Goal: Task Accomplishment & Management: Complete application form

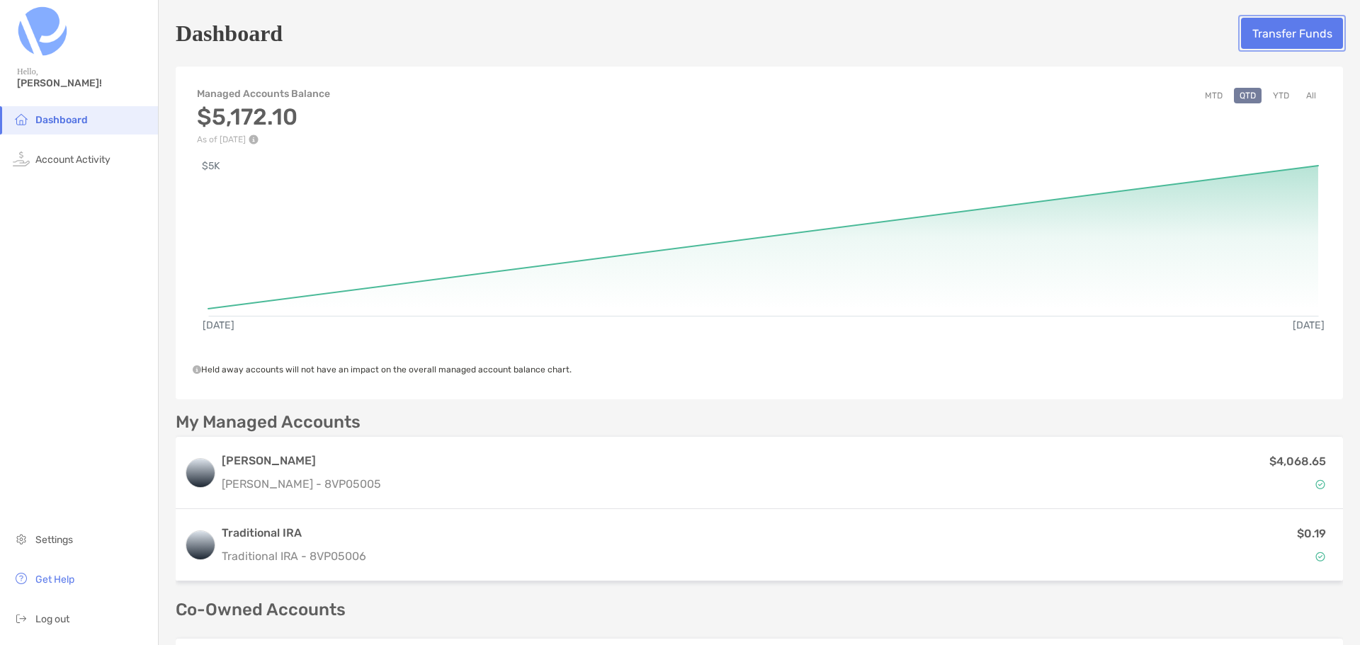
click at [1295, 35] on button "Transfer Funds" at bounding box center [1292, 33] width 102 height 31
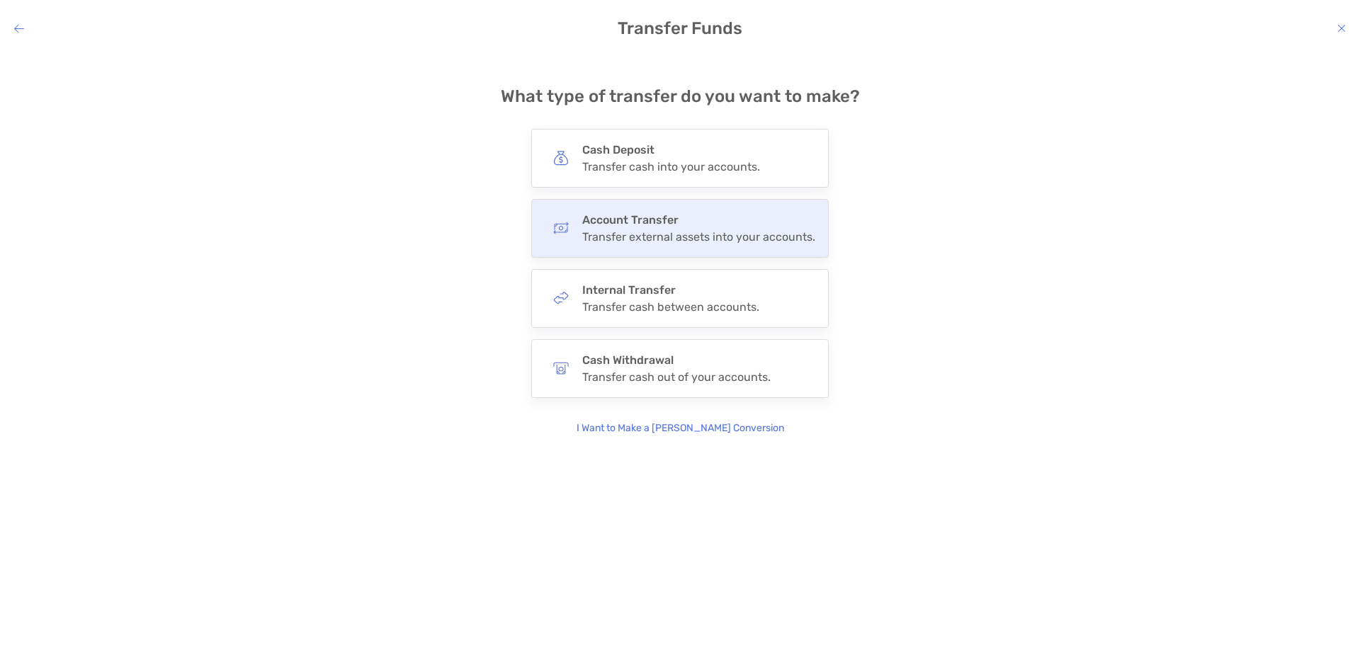
click at [691, 224] on h4 "Account Transfer" at bounding box center [698, 219] width 233 height 13
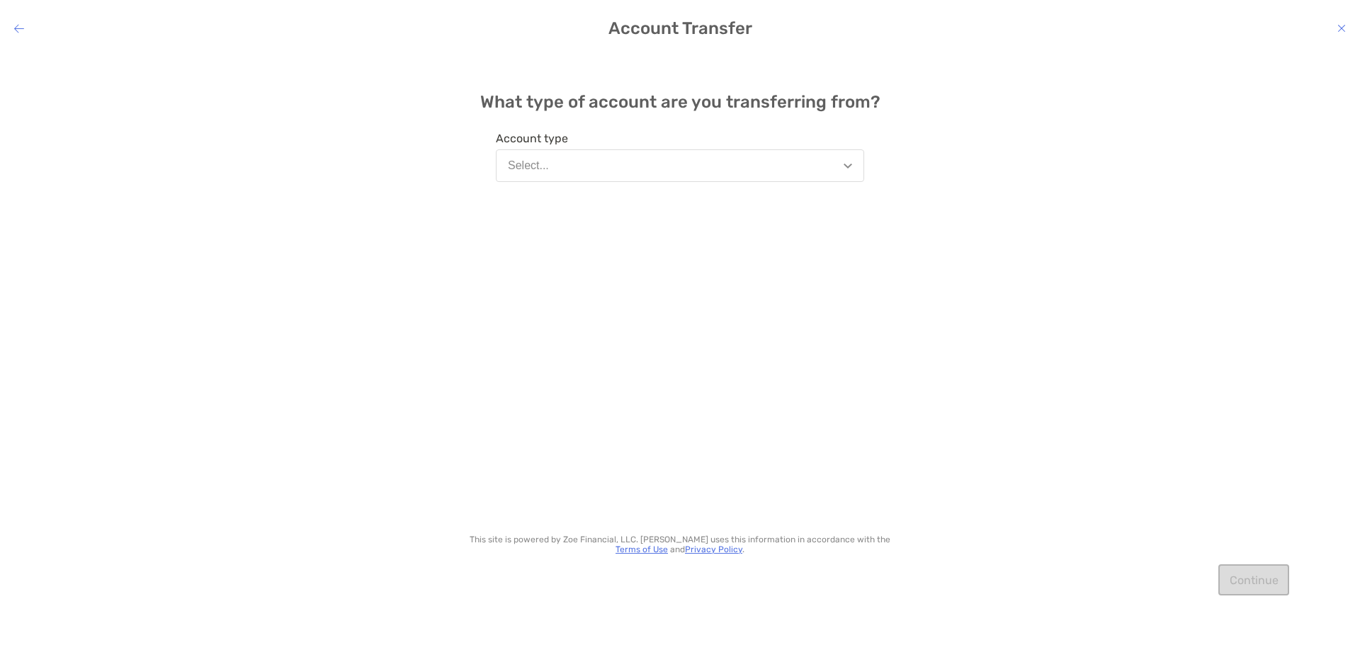
click at [844, 165] on img "modal" at bounding box center [848, 166] width 8 height 5
click at [950, 199] on div "What type of account are you transferring from? Account type Select... This sit…" at bounding box center [680, 338] width 1360 height 572
click at [847, 161] on button "Select..." at bounding box center [680, 165] width 368 height 33
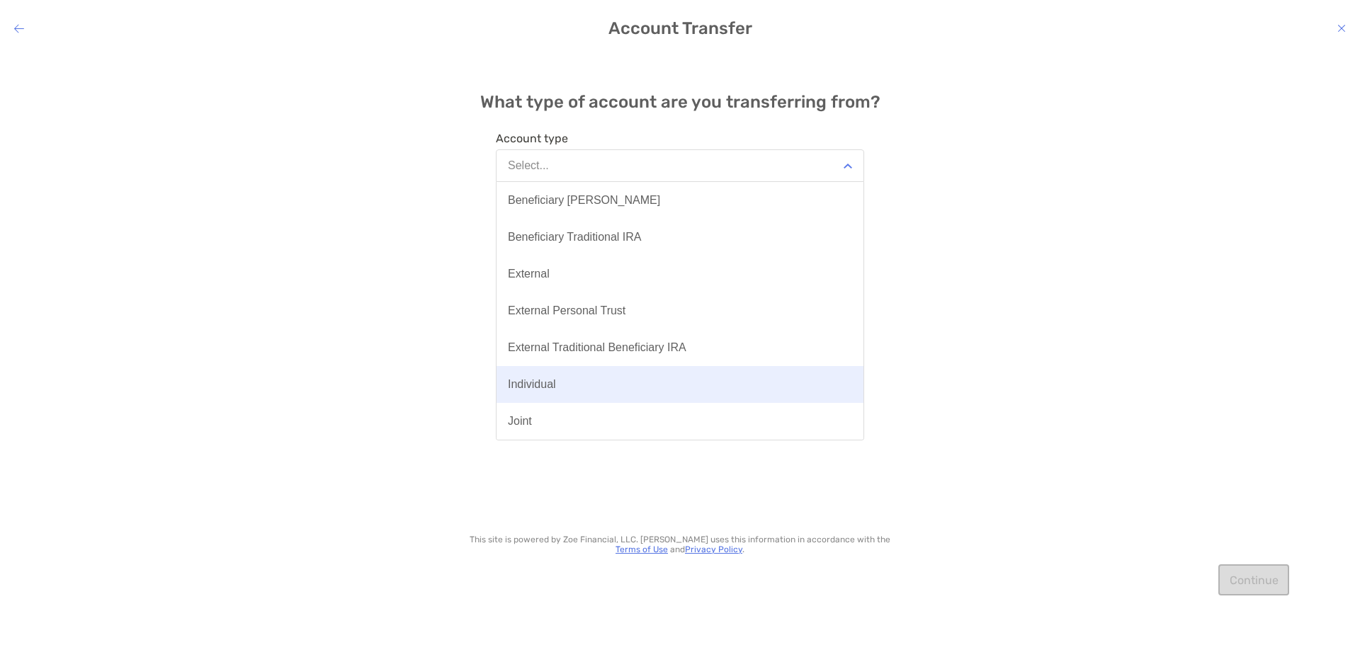
click at [713, 385] on button "Individual" at bounding box center [679, 384] width 367 height 37
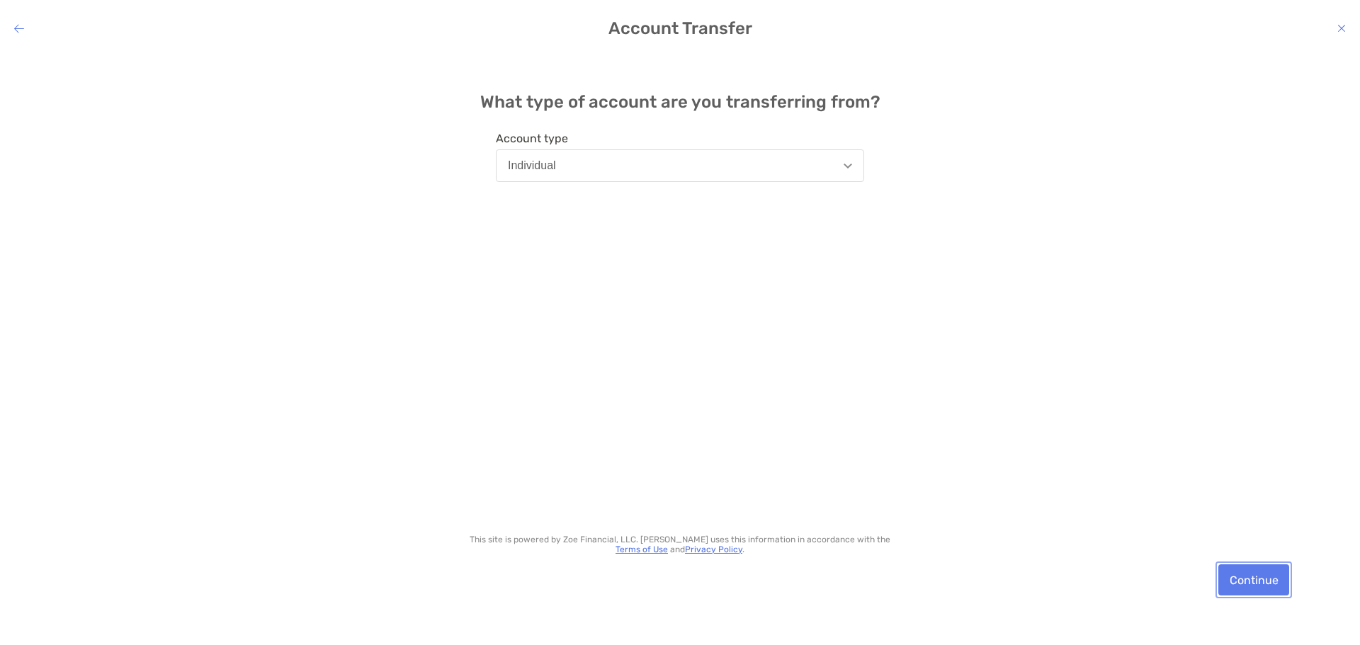
click at [1251, 578] on button "Continue" at bounding box center [1253, 579] width 71 height 31
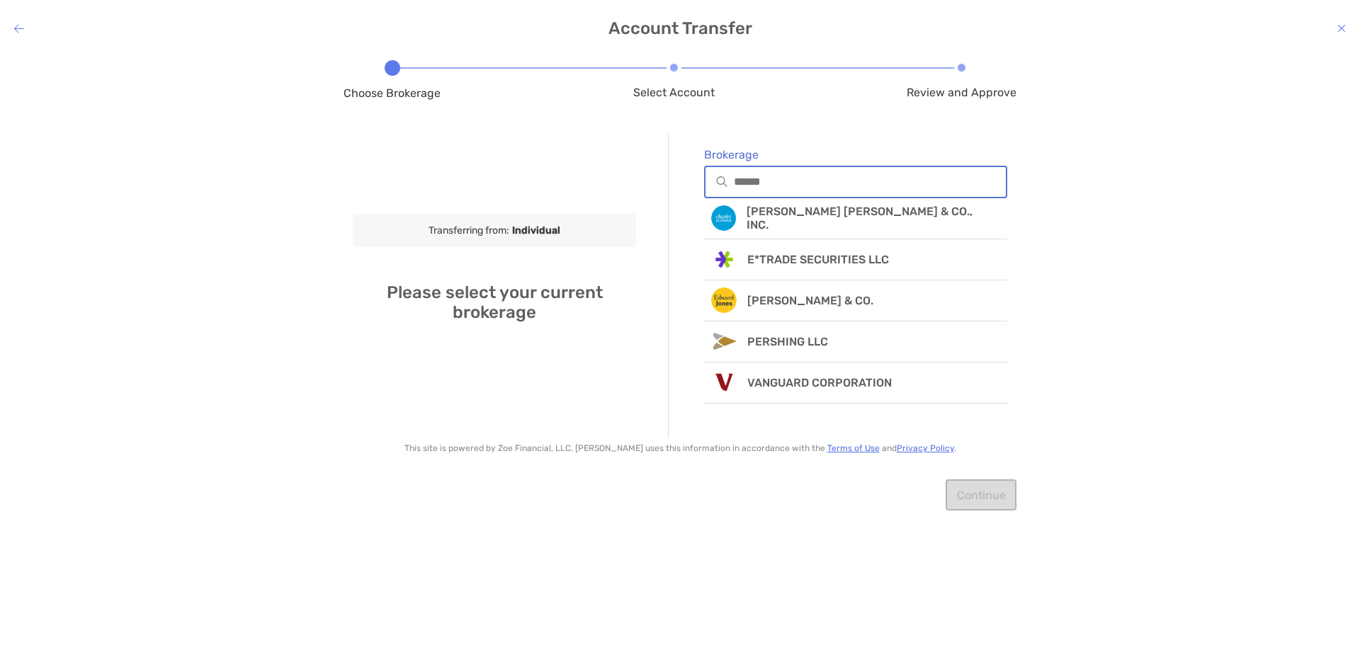
click at [839, 181] on input "Brokerage" at bounding box center [870, 182] width 272 height 12
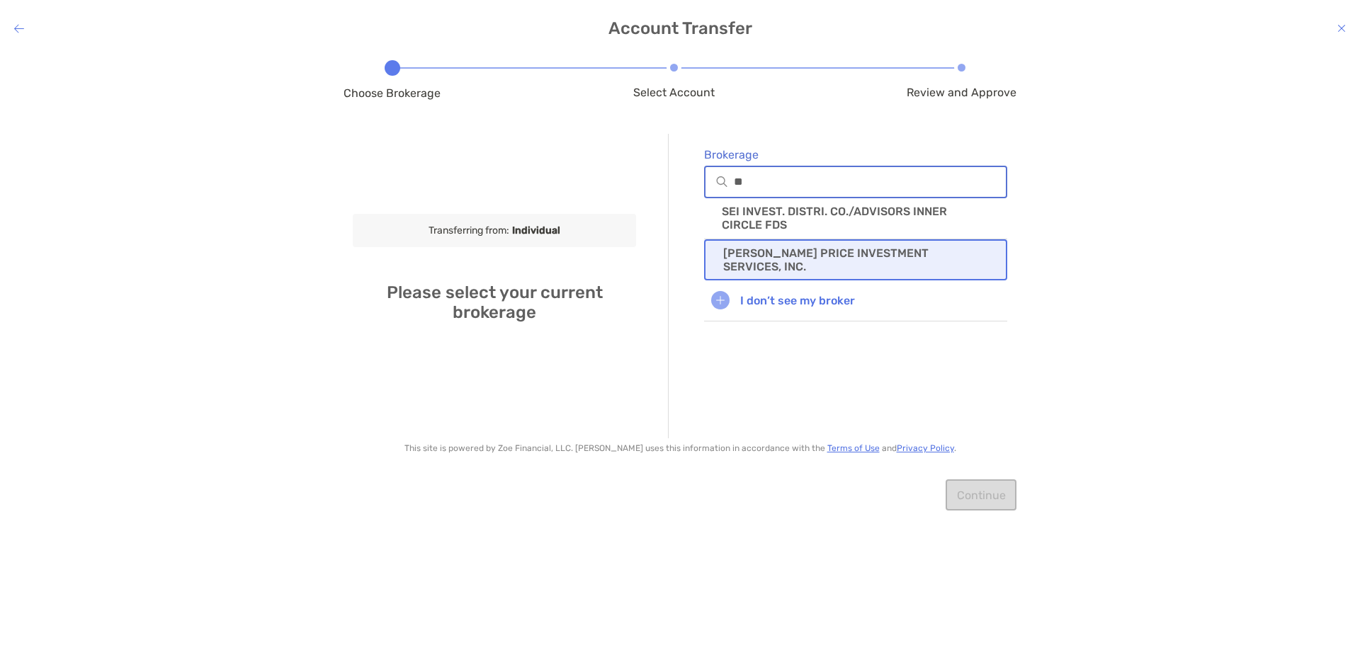
type input "**"
click at [850, 253] on p "[PERSON_NAME] PRICE INVESTMENT SERVICES, INC." at bounding box center [855, 259] width 265 height 27
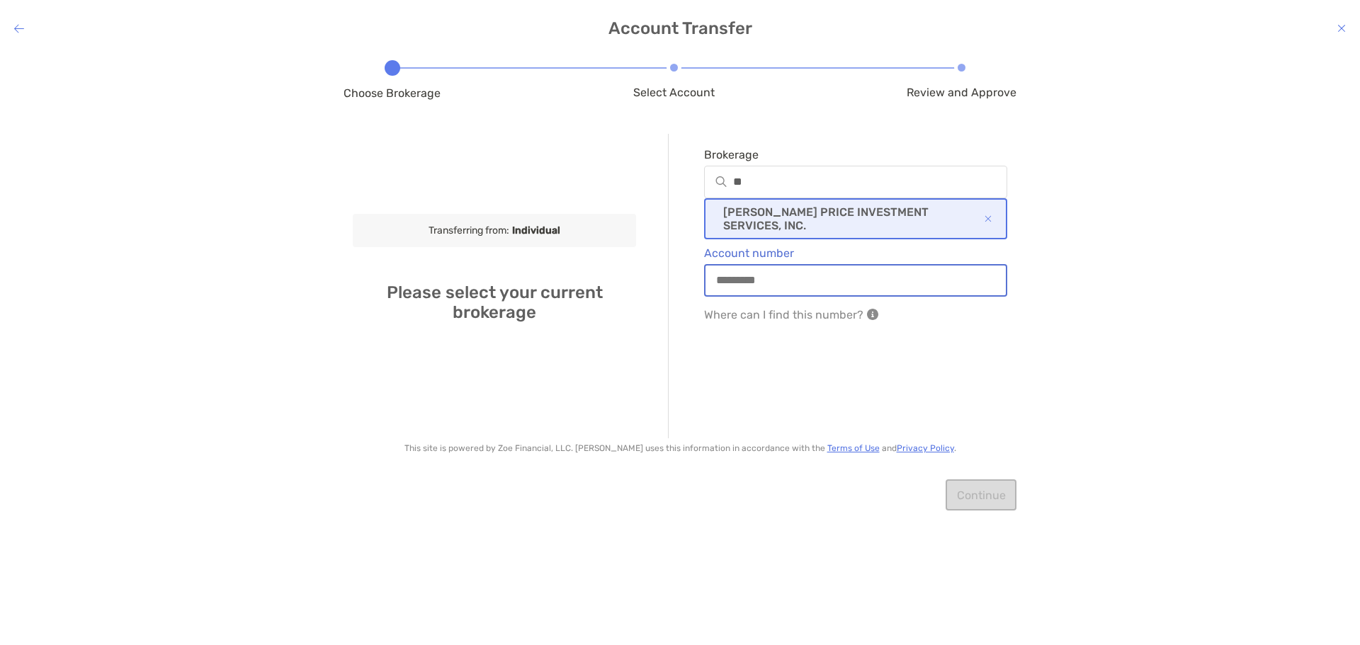
click at [887, 278] on input "Account number" at bounding box center [855, 280] width 300 height 12
click at [812, 281] on input "Account number" at bounding box center [855, 280] width 300 height 12
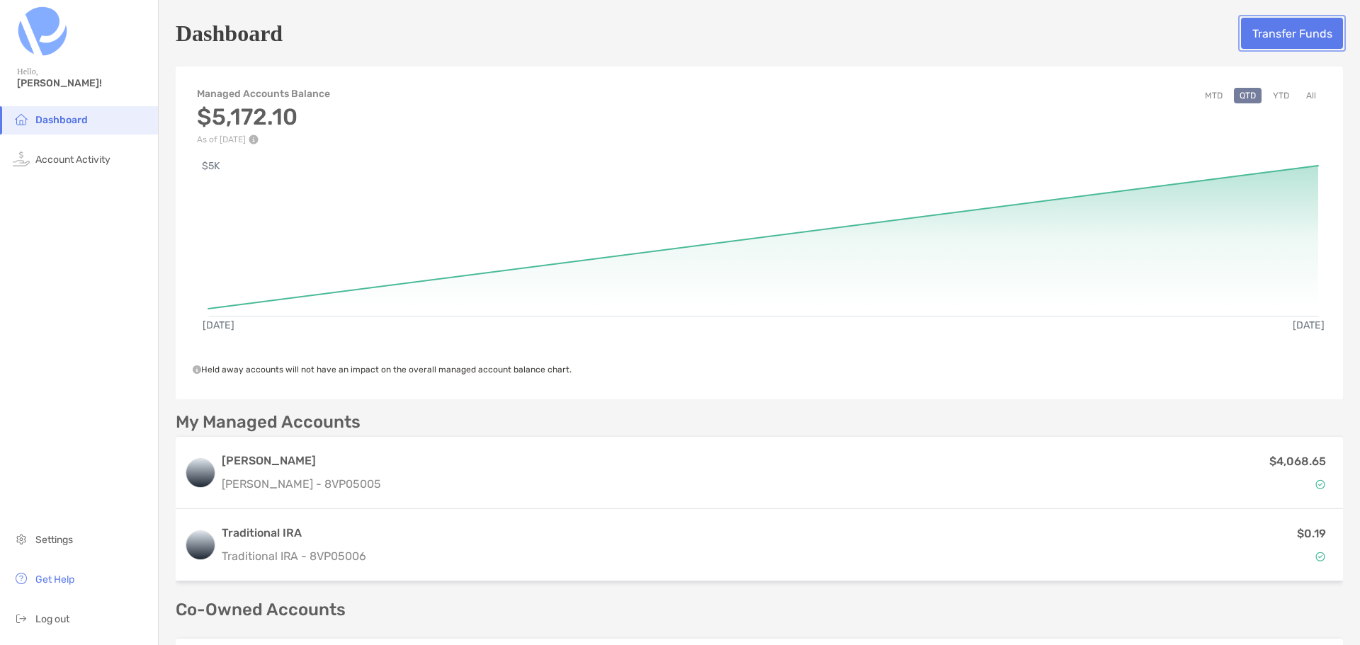
click at [1299, 29] on button "Transfer Funds" at bounding box center [1292, 33] width 102 height 31
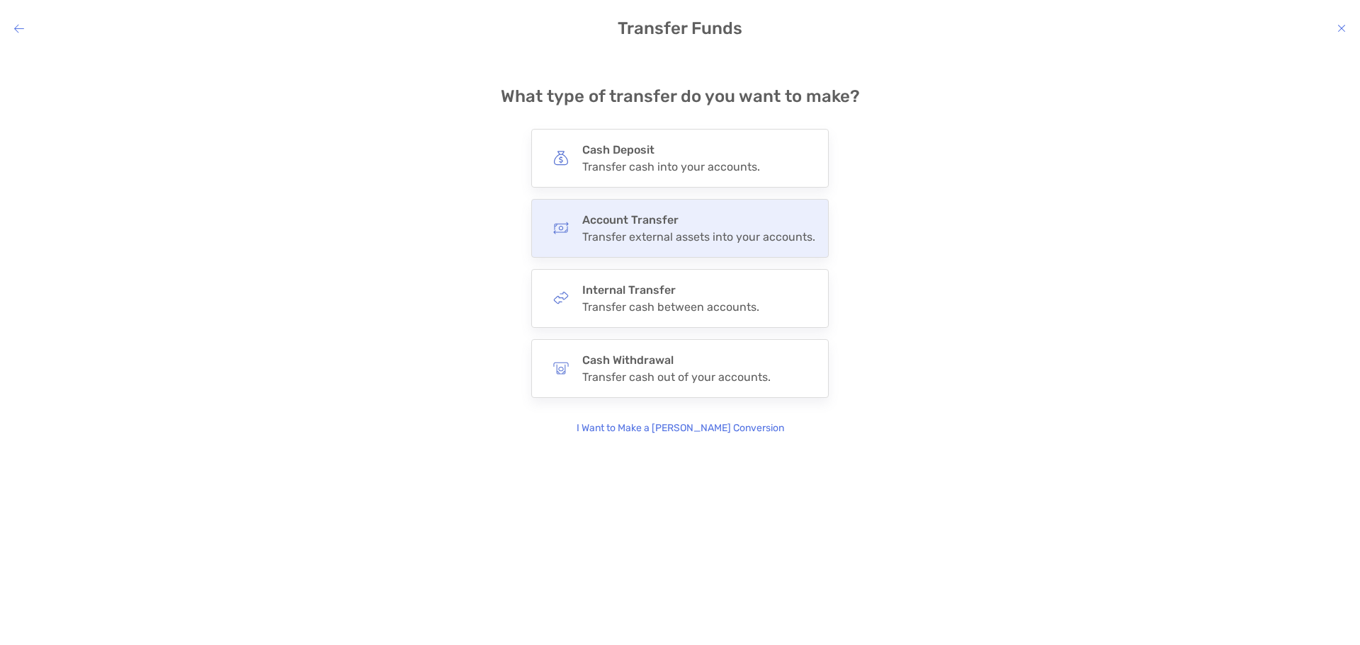
click at [654, 238] on div "Transfer external assets into your accounts." at bounding box center [698, 236] width 233 height 13
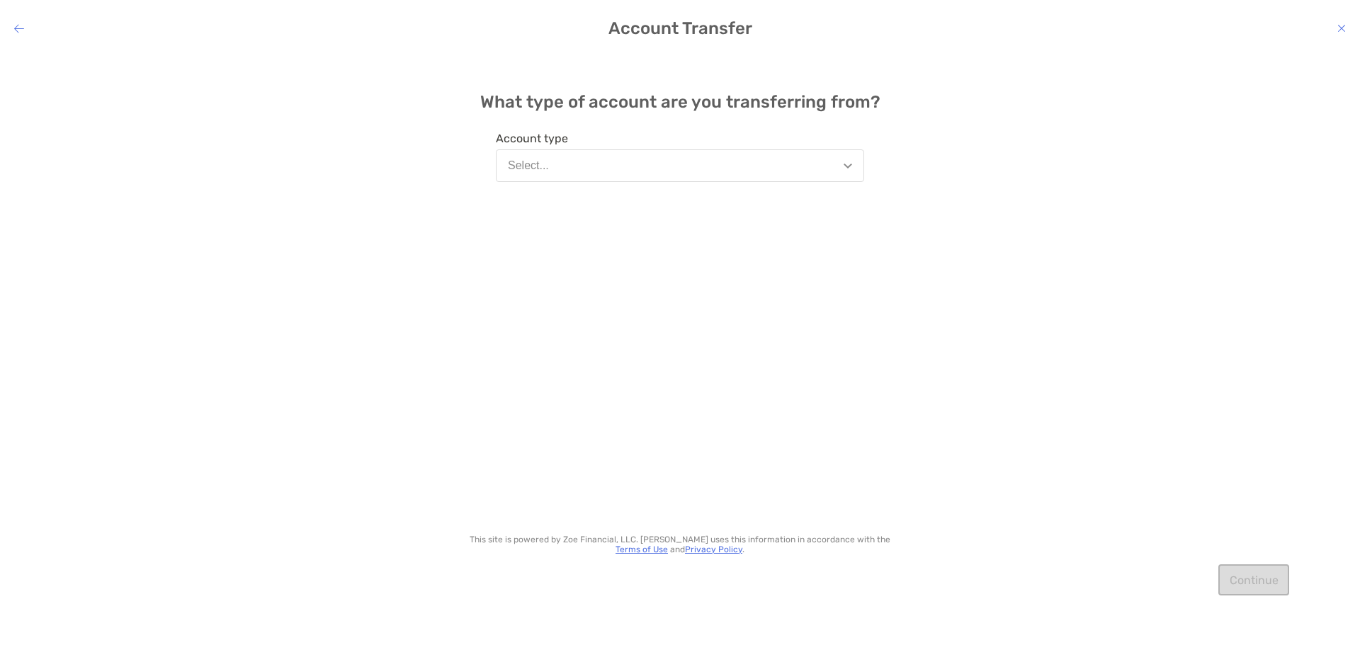
click at [846, 164] on img "modal" at bounding box center [848, 166] width 8 height 5
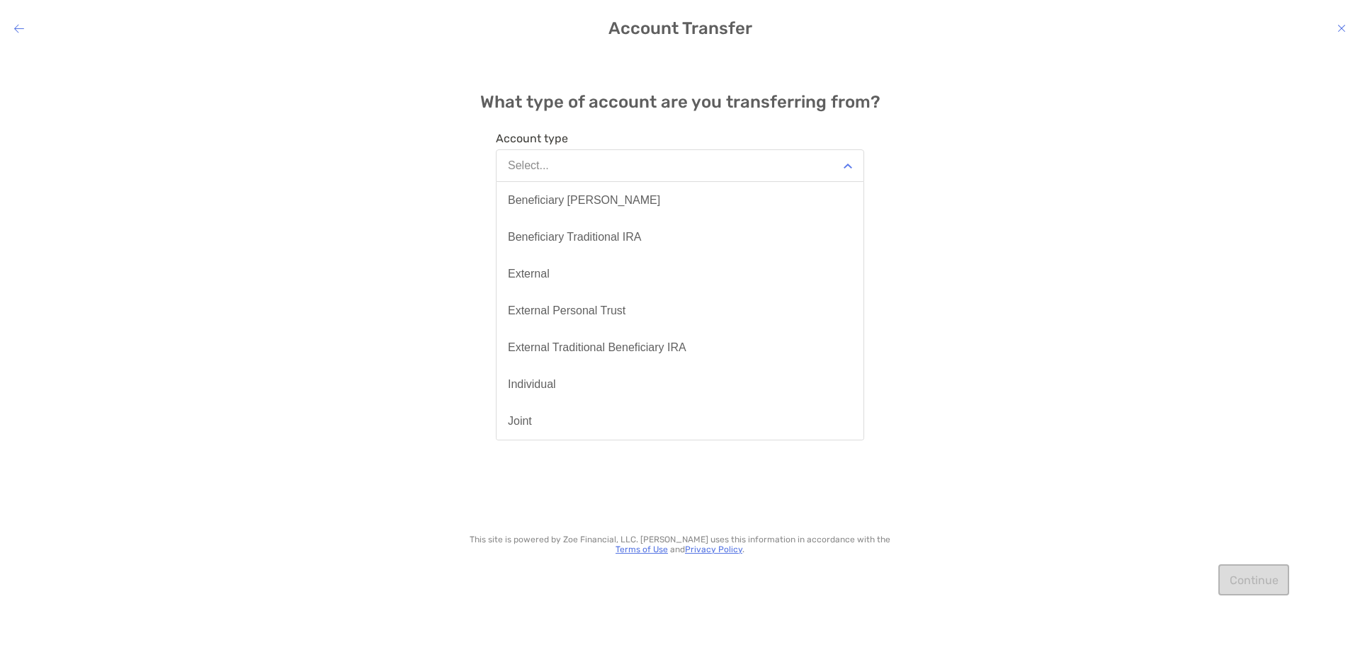
click at [613, 166] on button "Select..." at bounding box center [680, 165] width 368 height 33
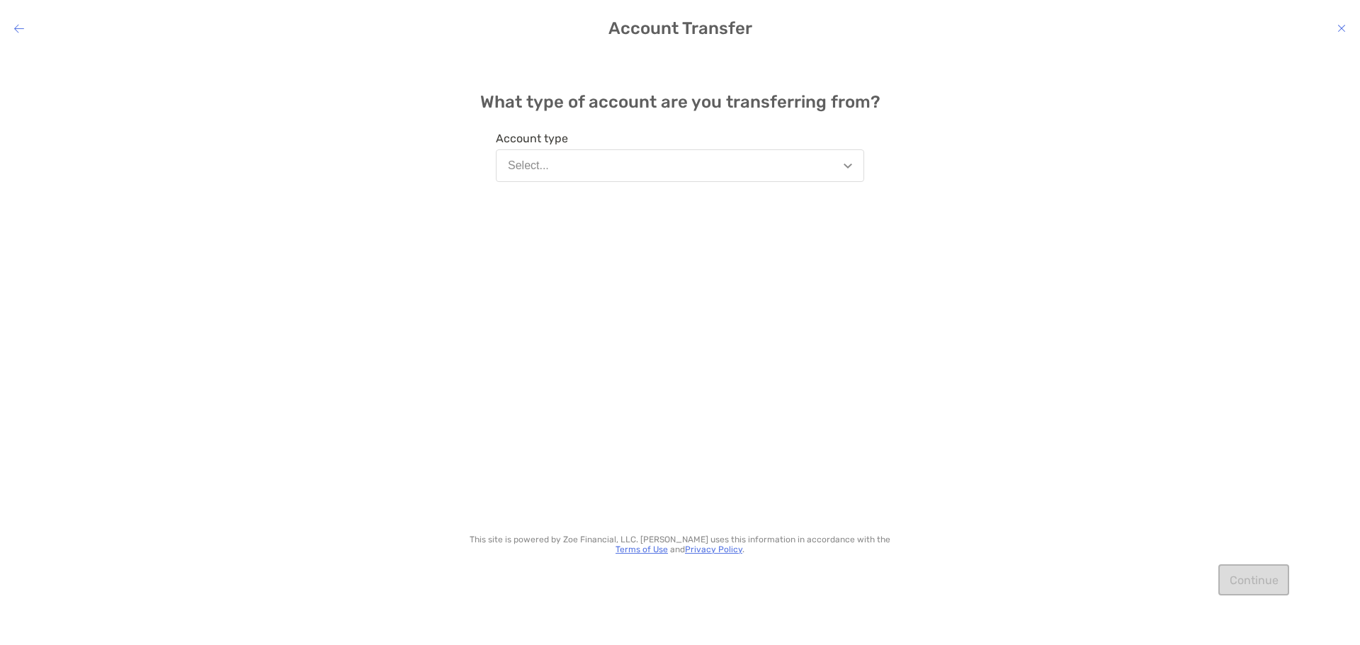
click at [613, 166] on button "Select..." at bounding box center [680, 165] width 368 height 33
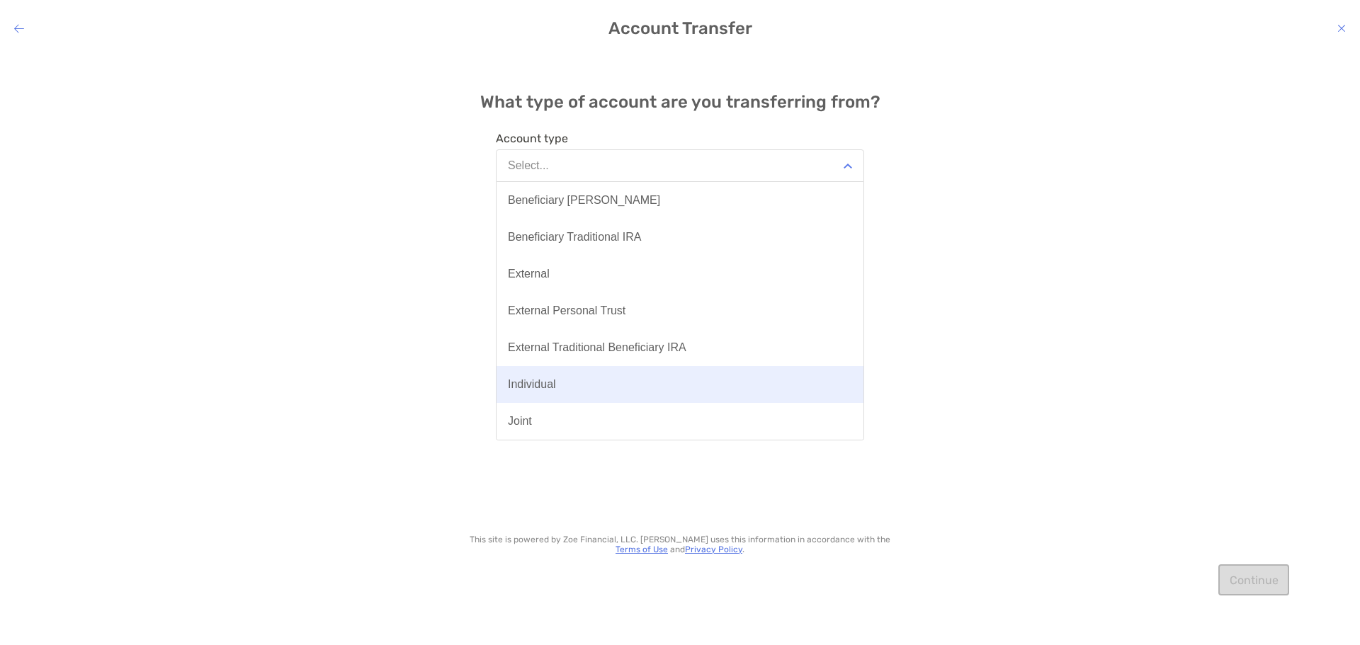
click at [644, 401] on button "Individual" at bounding box center [679, 384] width 367 height 37
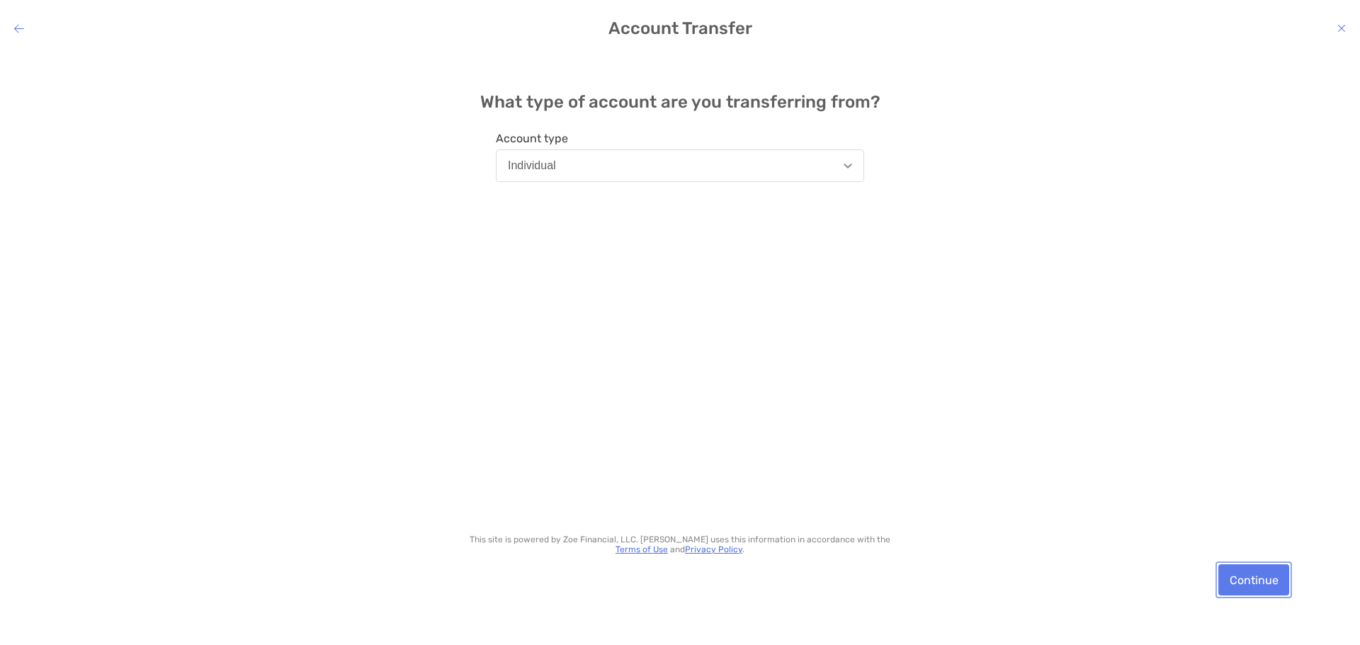
click at [1242, 578] on button "Continue" at bounding box center [1253, 579] width 71 height 31
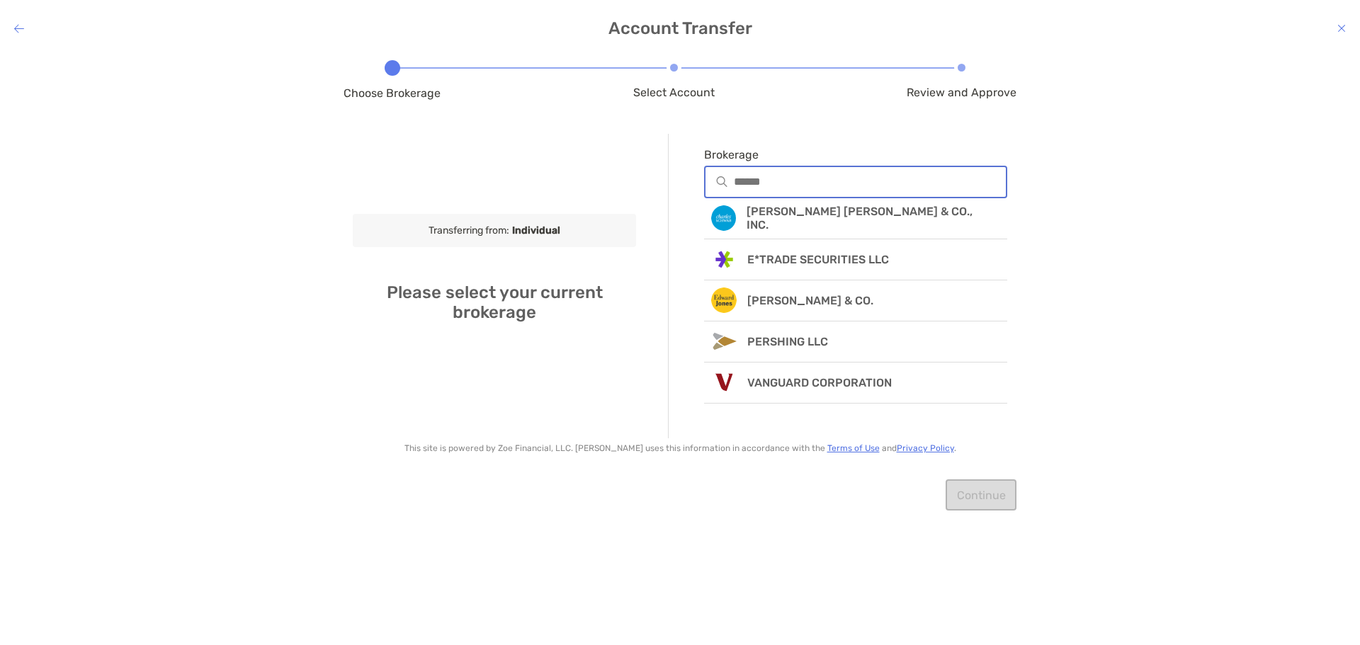
click at [805, 176] on input "Brokerage" at bounding box center [870, 182] width 272 height 12
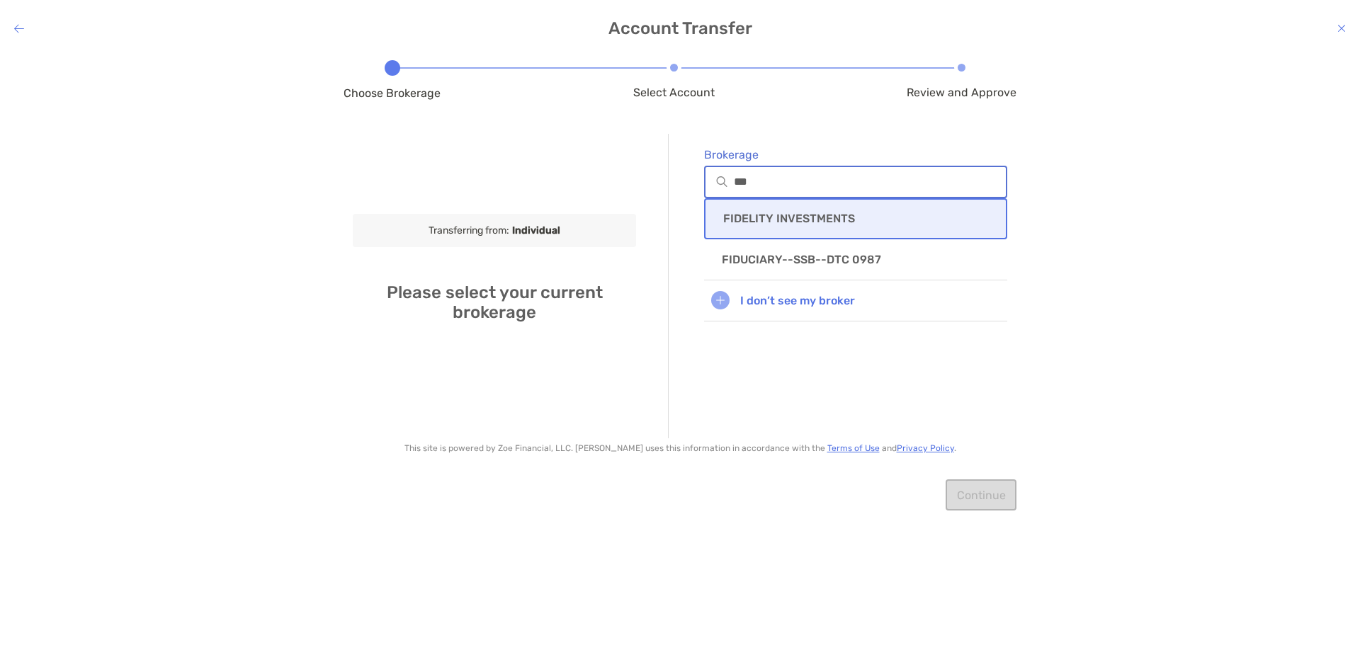
type input "***"
click at [805, 214] on p "FIDELITY INVESTMENTS" at bounding box center [789, 218] width 132 height 13
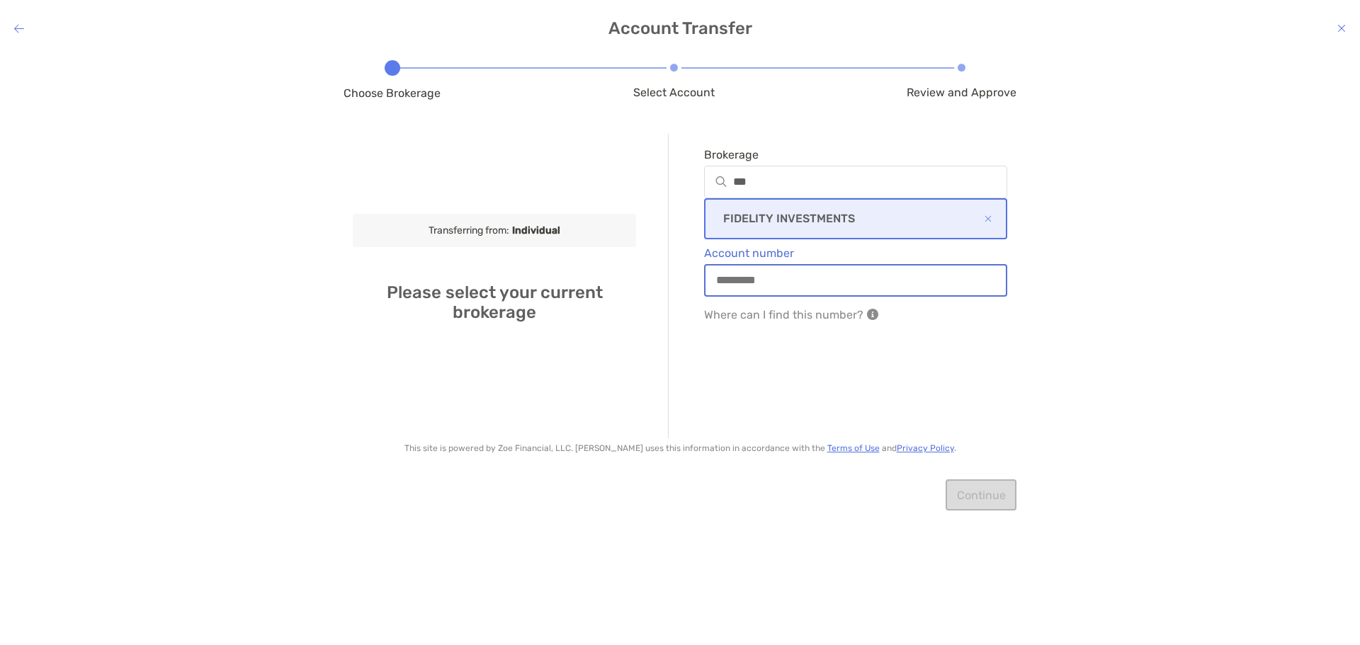
click at [870, 275] on input "Account number" at bounding box center [855, 280] width 300 height 12
click at [805, 280] on input "Account number" at bounding box center [855, 280] width 300 height 12
paste input "*********"
type input "*********"
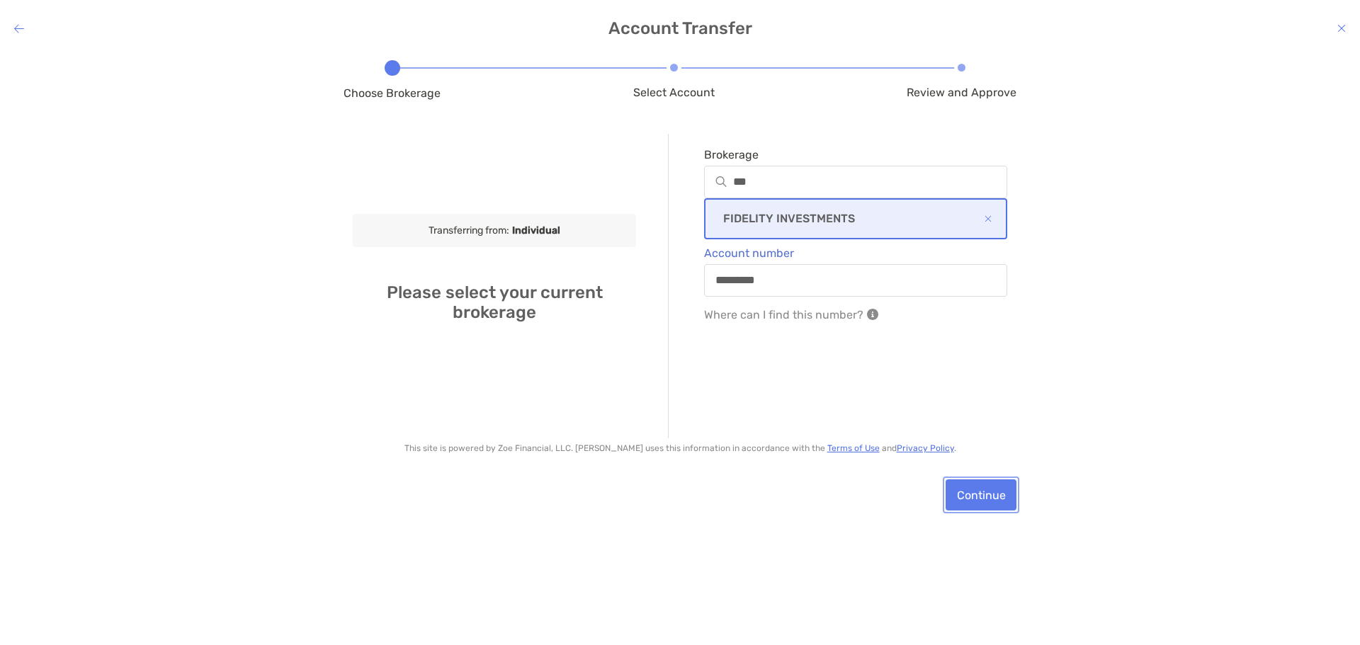
click at [989, 494] on button "Continue" at bounding box center [981, 494] width 71 height 31
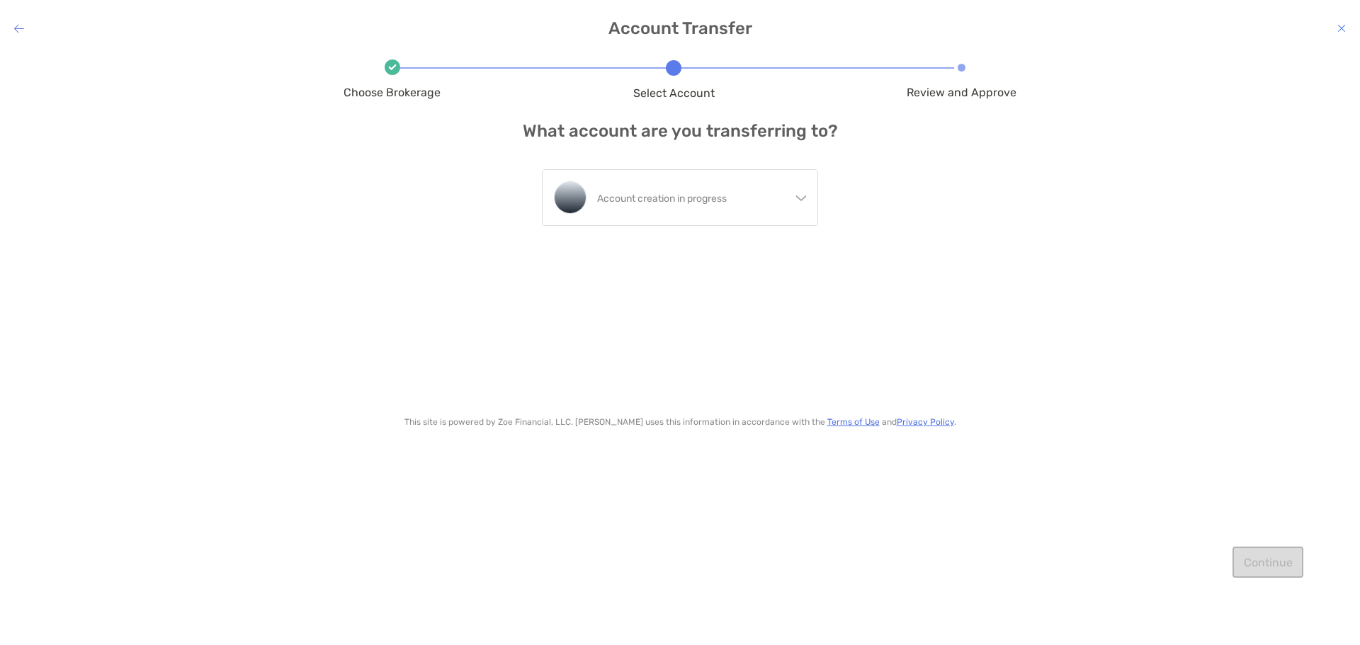
click at [805, 193] on icon "modal" at bounding box center [800, 195] width 11 height 11
click at [805, 193] on div "Account creation in progress" at bounding box center [680, 197] width 275 height 55
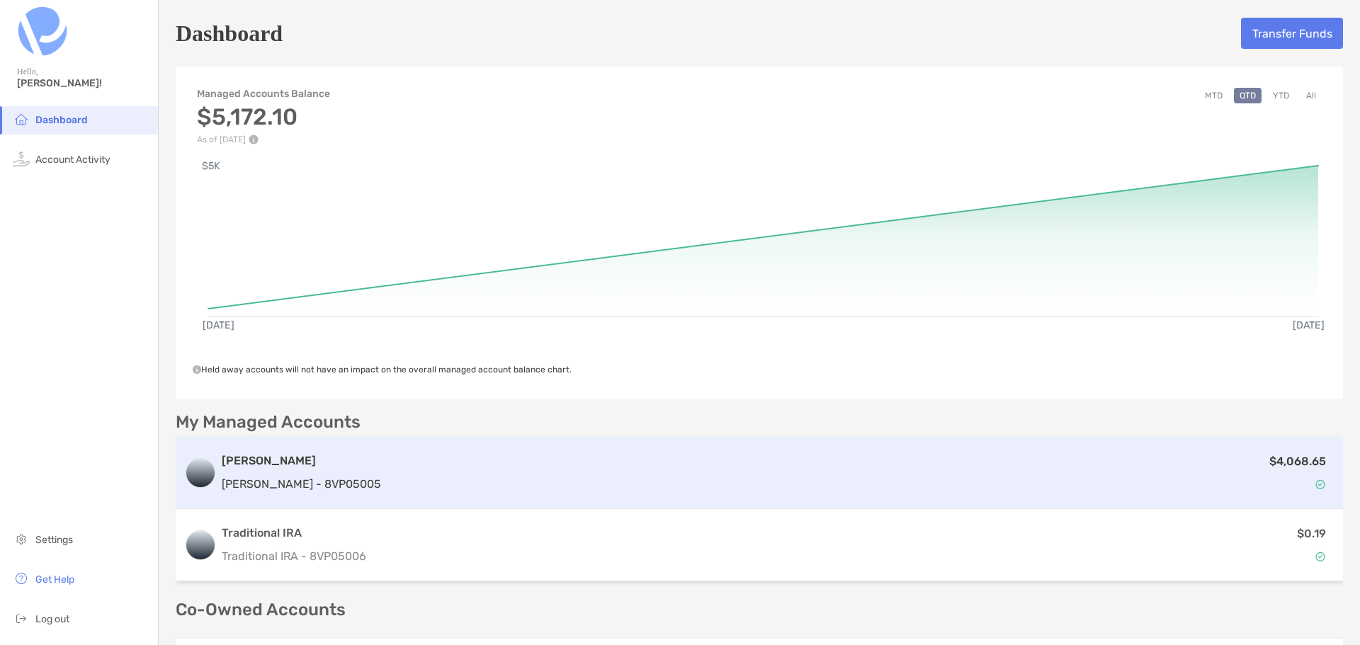
click at [395, 490] on div "$4,068.65" at bounding box center [861, 473] width 948 height 41
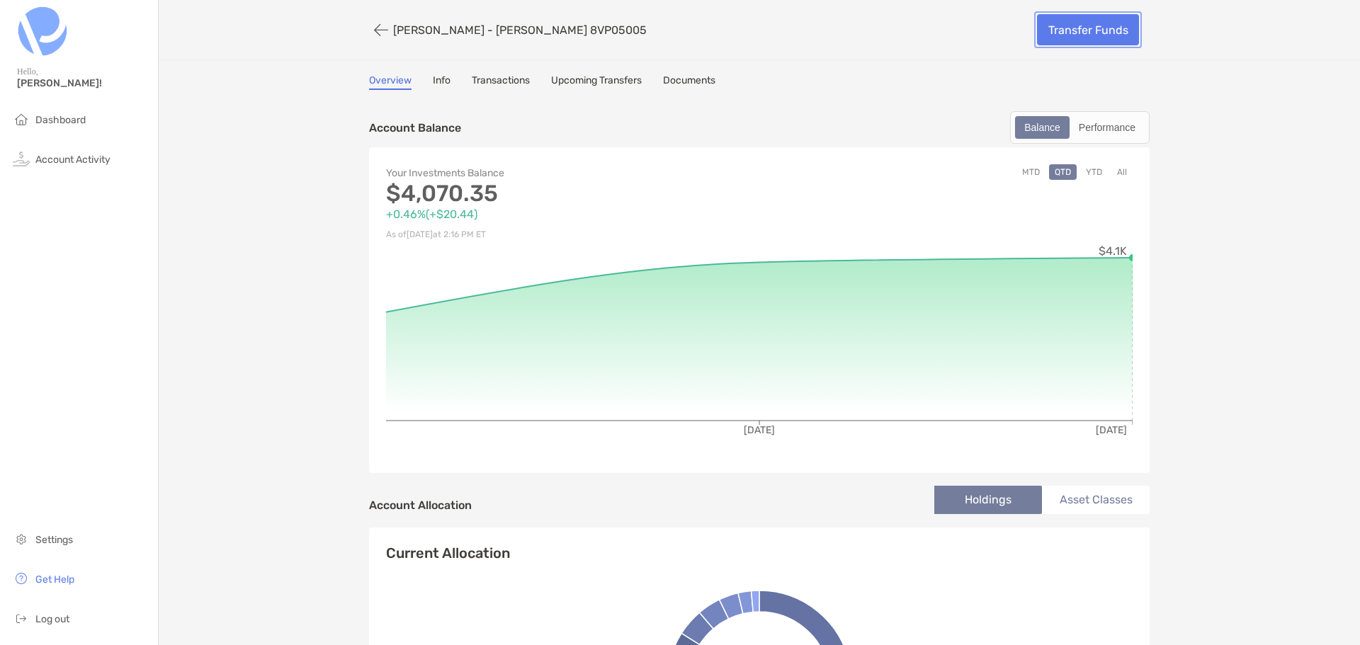
click at [1078, 32] on link "Transfer Funds" at bounding box center [1088, 29] width 102 height 31
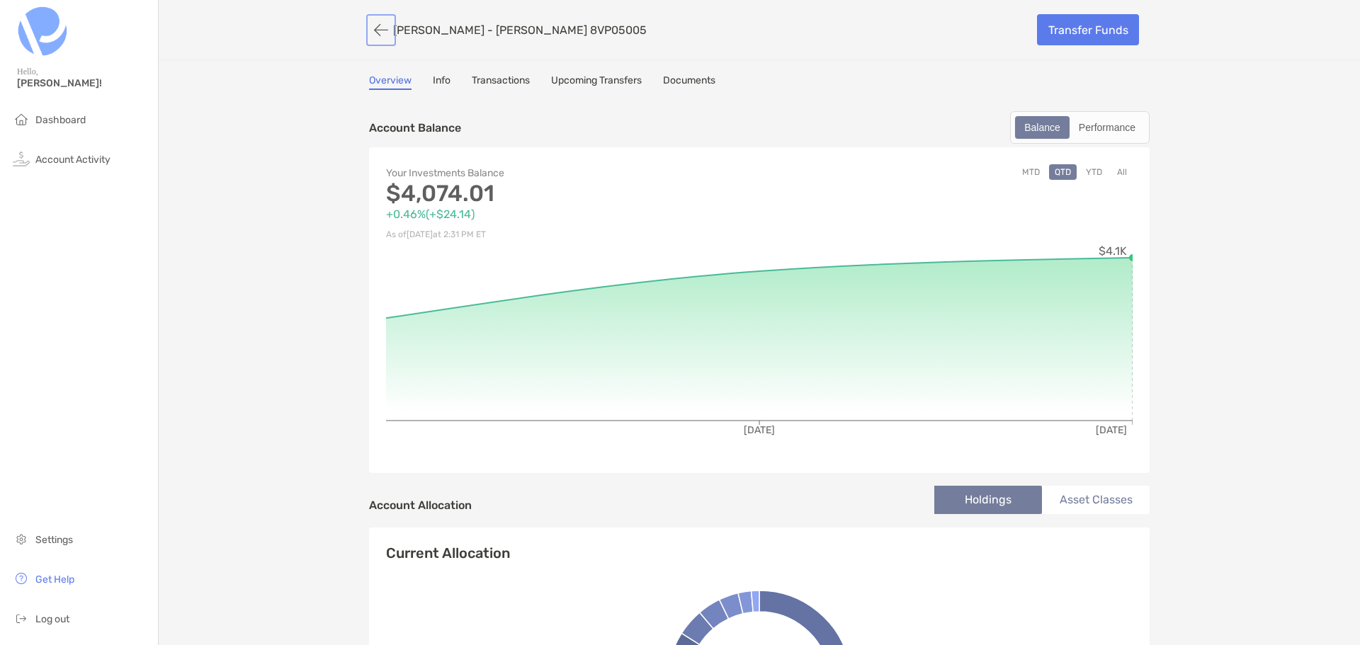
click at [377, 28] on button "button" at bounding box center [381, 30] width 24 height 26
